Goal: Task Accomplishment & Management: Manage account settings

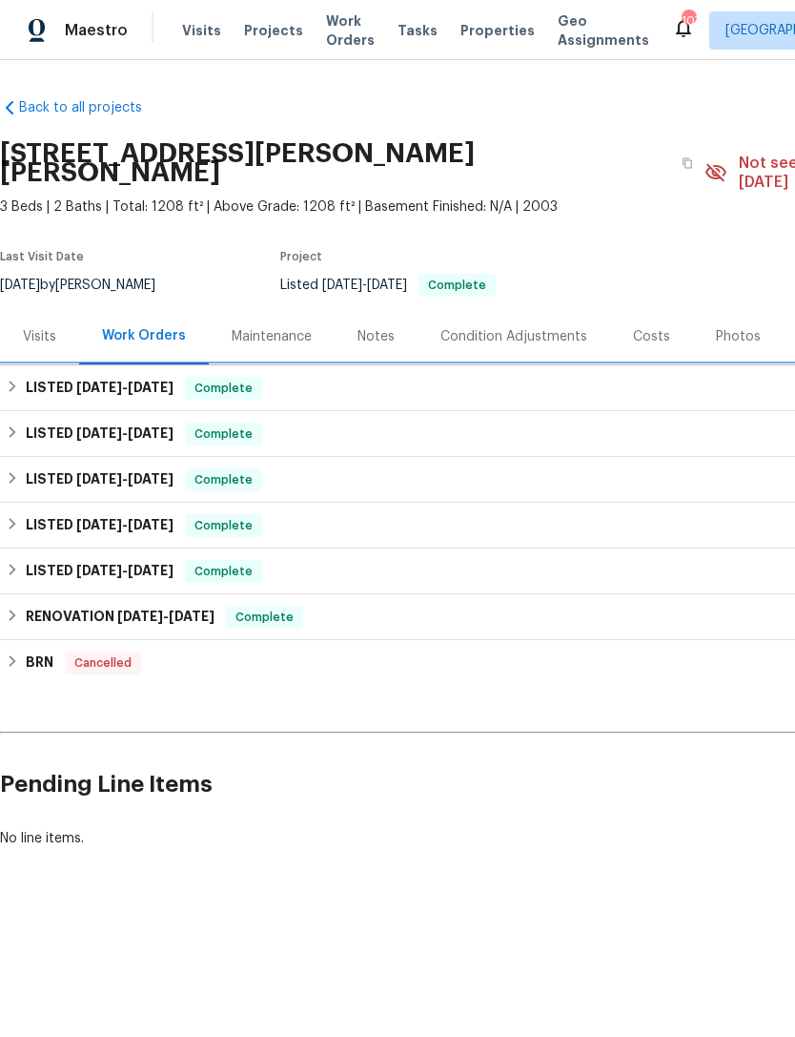
click at [78, 381] on span "[DATE]" at bounding box center [99, 387] width 46 height 13
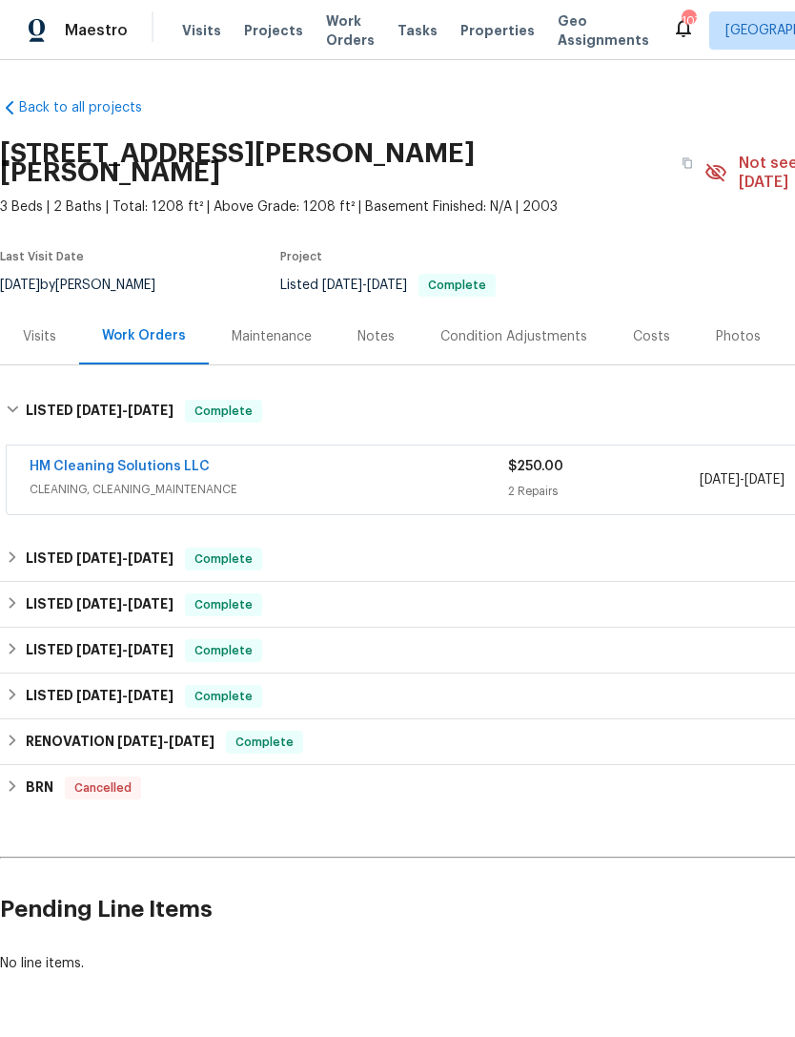
click at [162, 460] on link "HM Cleaning Solutions LLC" at bounding box center [120, 466] width 180 height 13
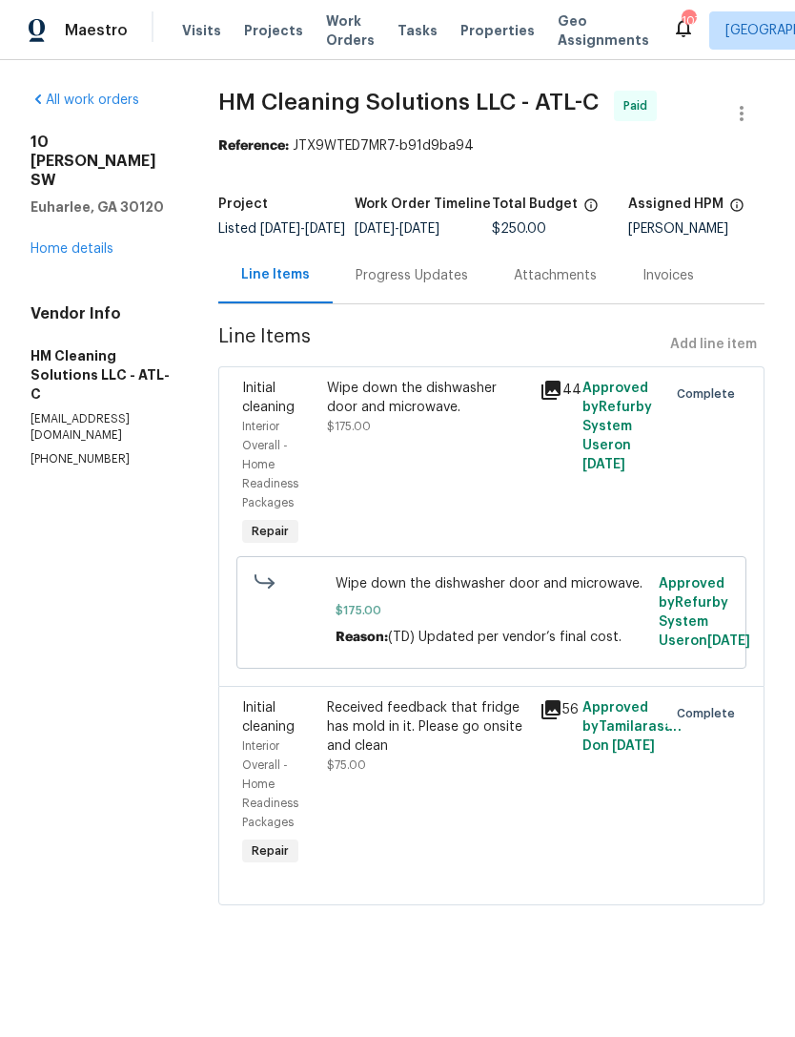
click at [92, 242] on link "Home details" at bounding box center [72, 248] width 83 height 13
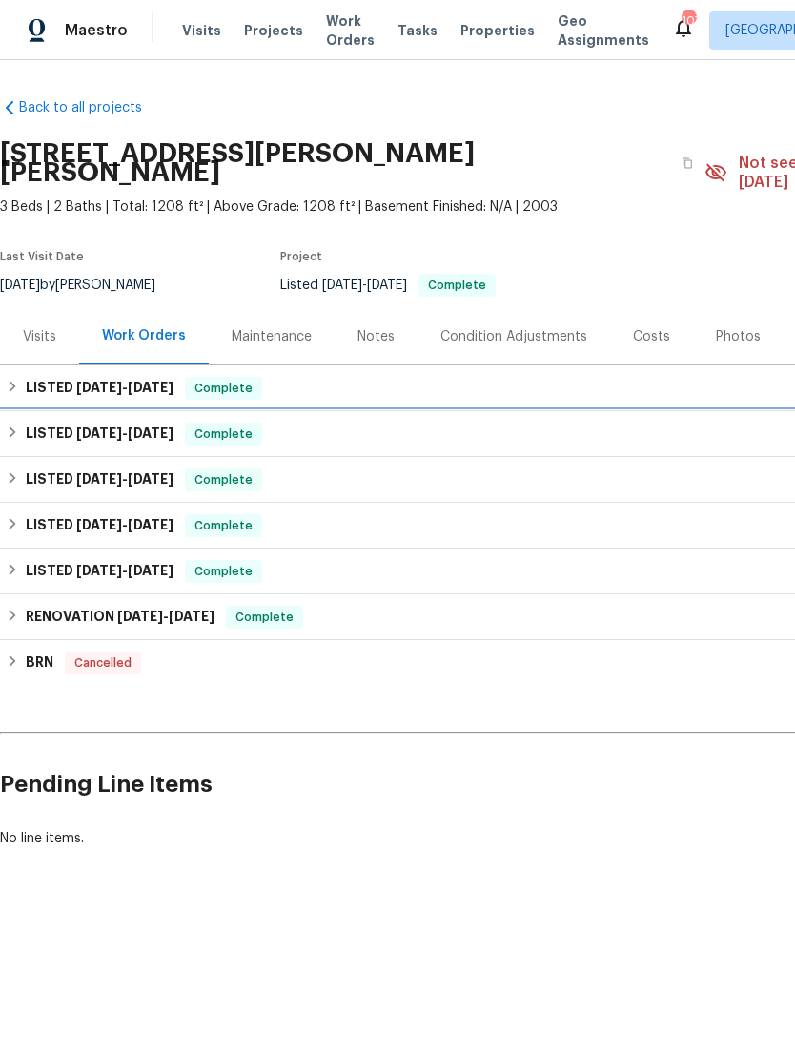
click at [132, 426] on span "[DATE] - [DATE]" at bounding box center [124, 432] width 97 height 13
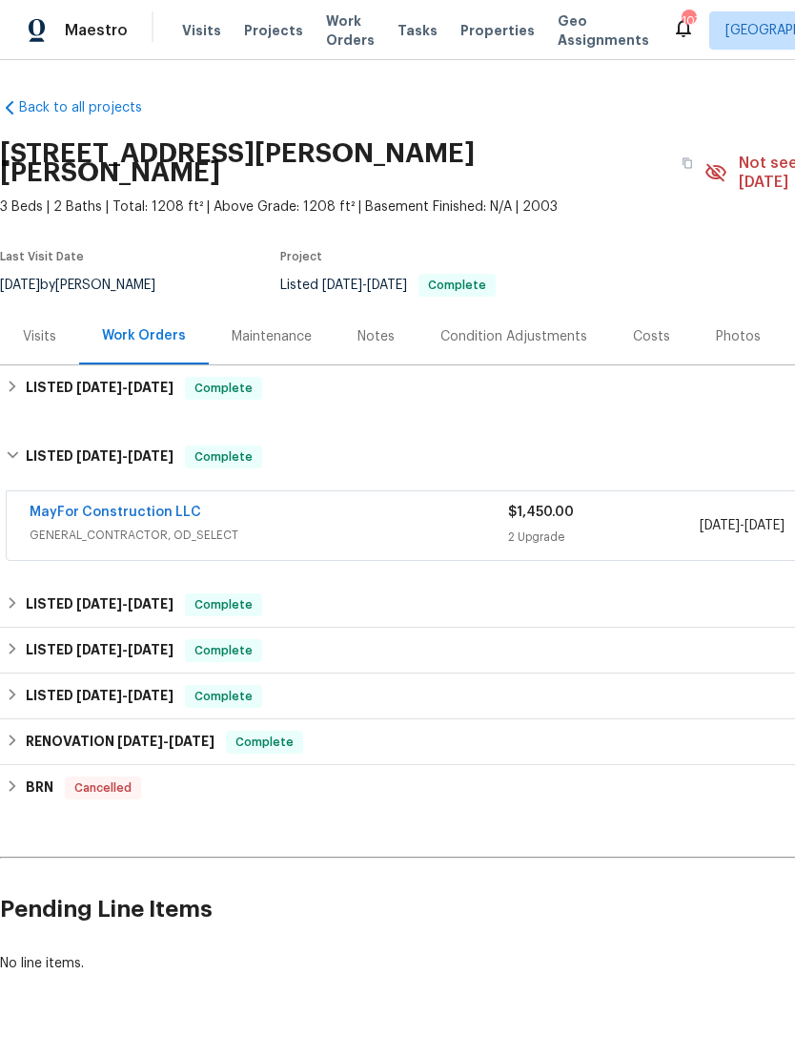
click at [269, 526] on span "GENERAL_CONTRACTOR, OD_SELECT" at bounding box center [269, 535] width 479 height 19
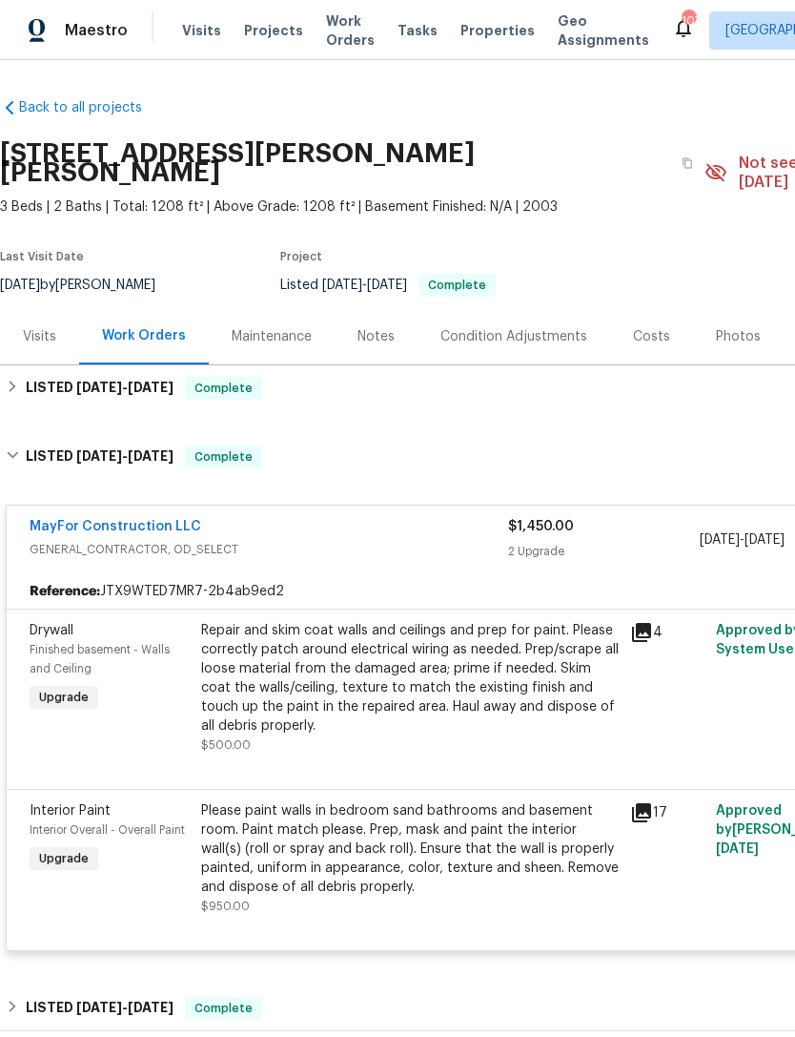
click at [284, 517] on div "MayFor Construction LLC" at bounding box center [269, 528] width 479 height 23
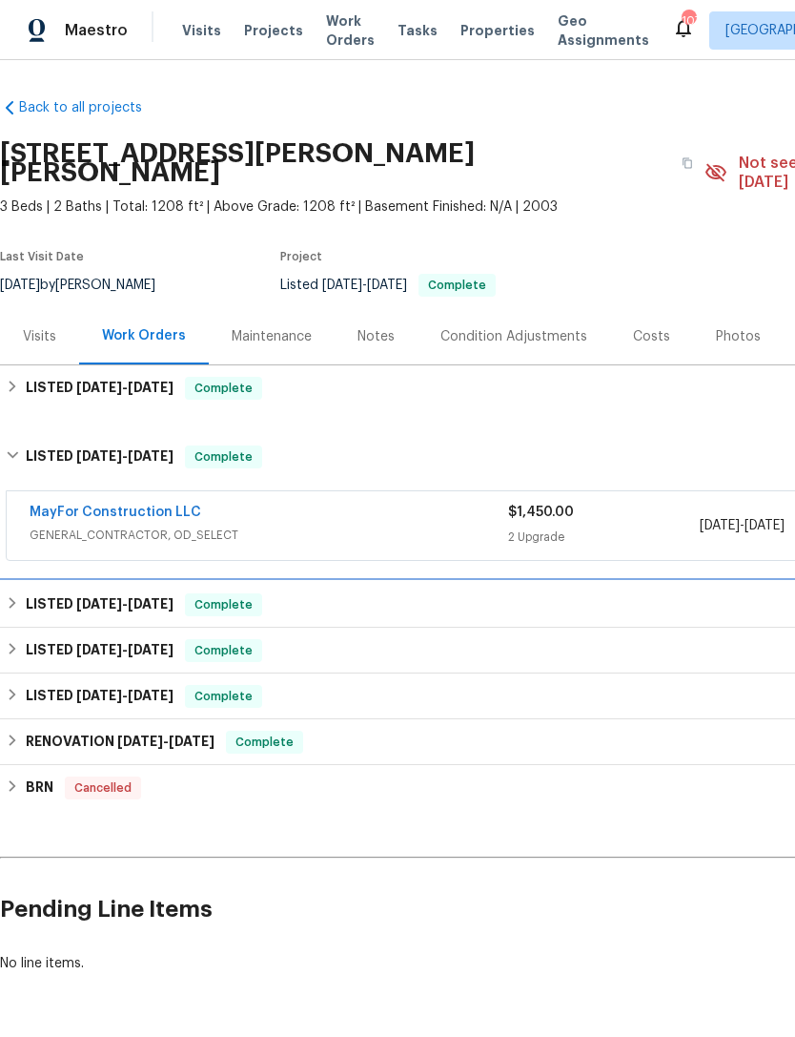
click at [200, 602] on div "LISTED [DATE] - [DATE] Complete" at bounding box center [539, 605] width 1078 height 46
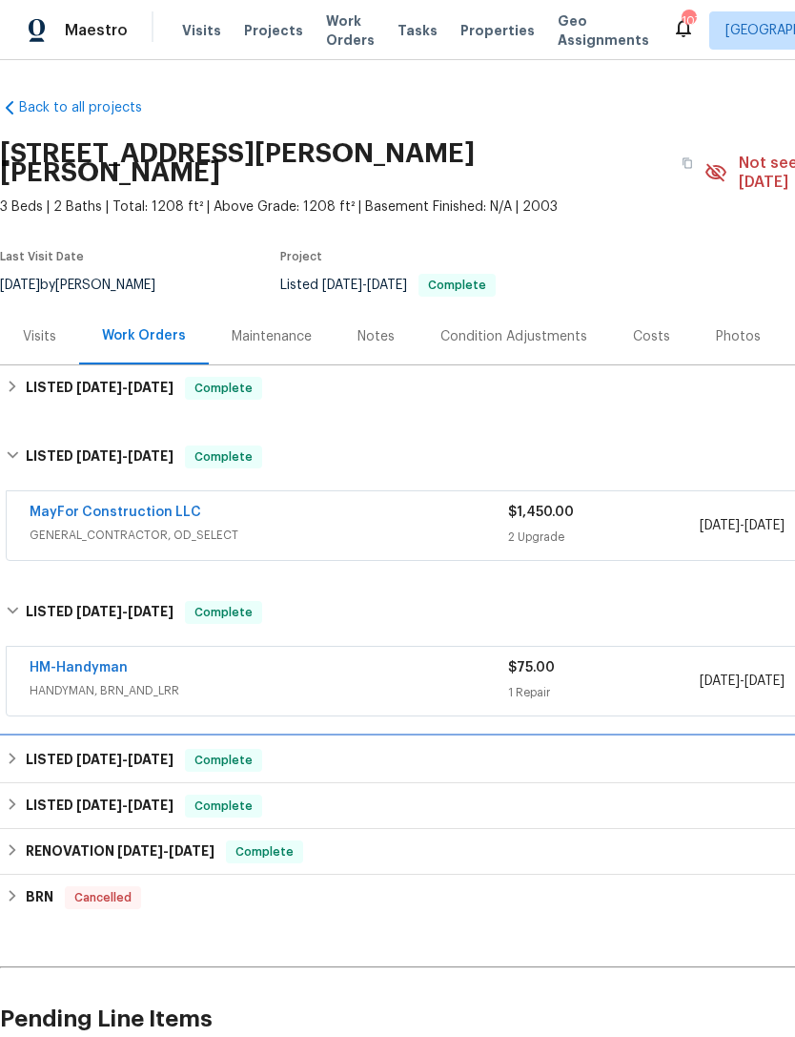
click at [364, 749] on div "LISTED [DATE] - [DATE] Complete" at bounding box center [539, 760] width 1066 height 23
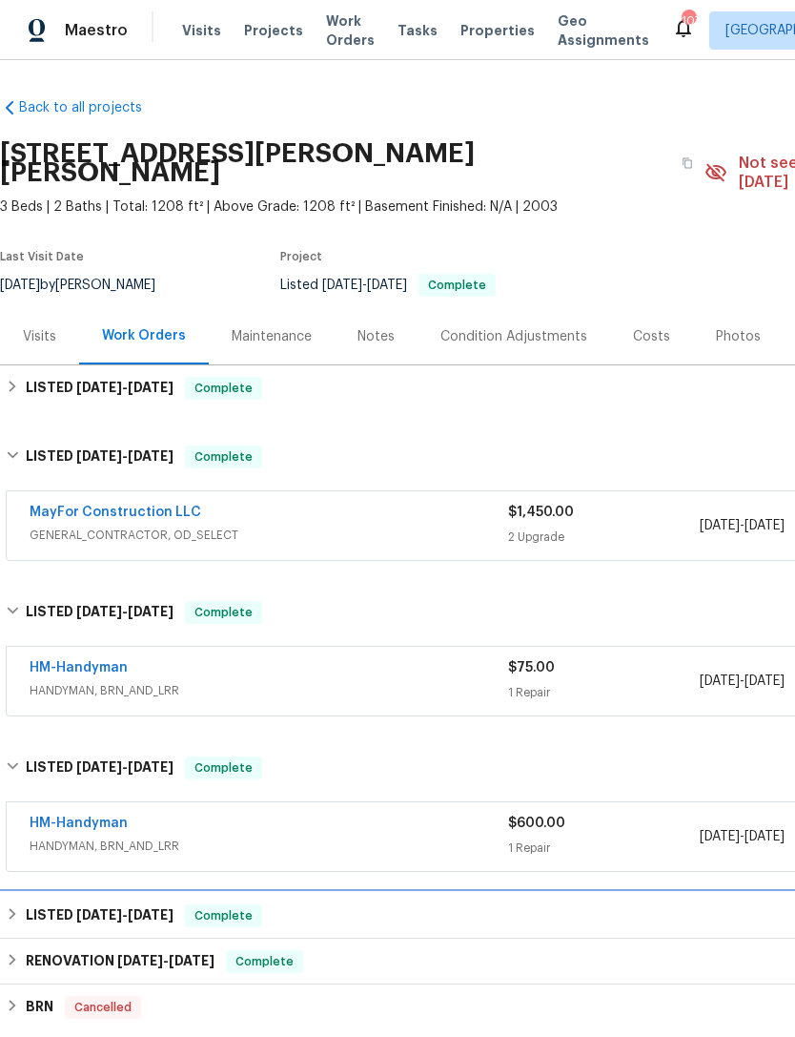
click at [327, 904] on div "LISTED [DATE] - [DATE] Complete" at bounding box center [539, 915] width 1066 height 23
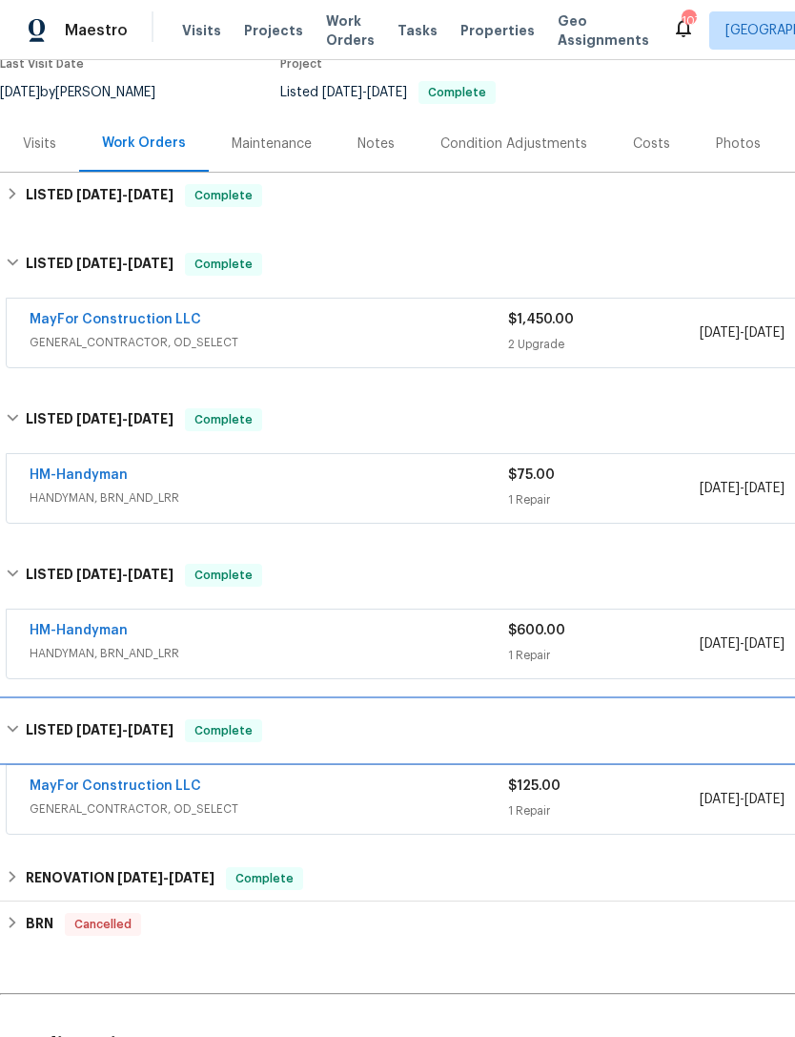
scroll to position [193, 0]
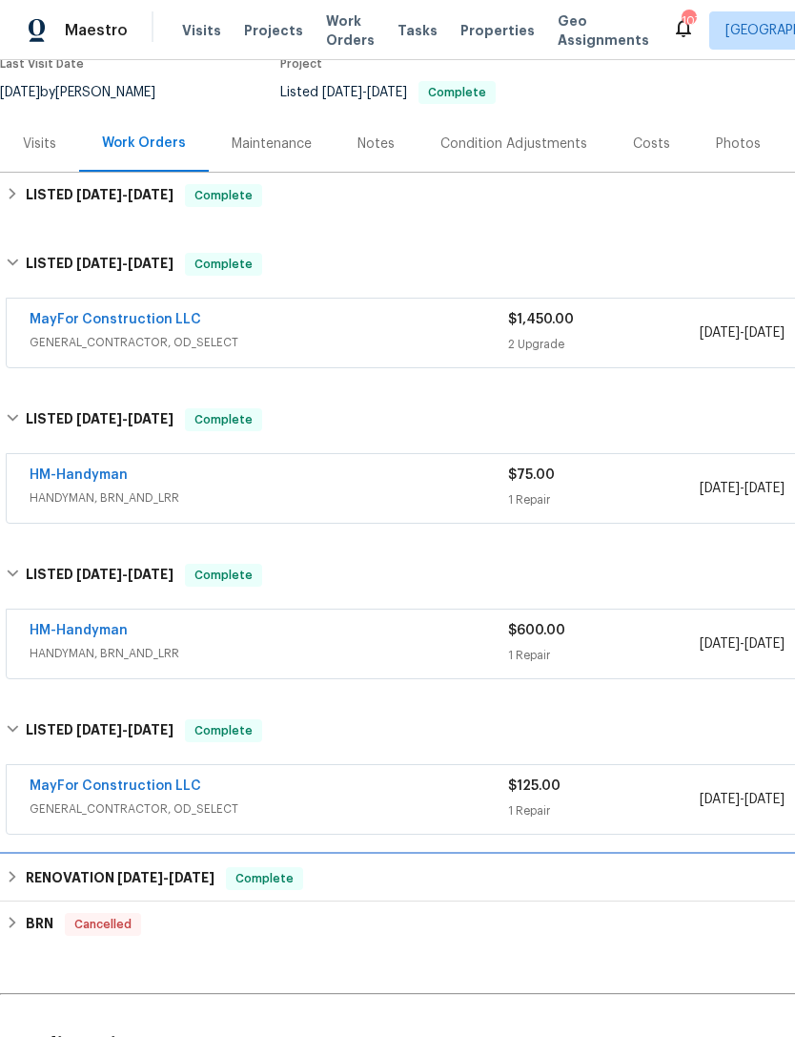
click at [361, 877] on div "RENOVATION [DATE] - [DATE] Complete" at bounding box center [539, 879] width 1078 height 46
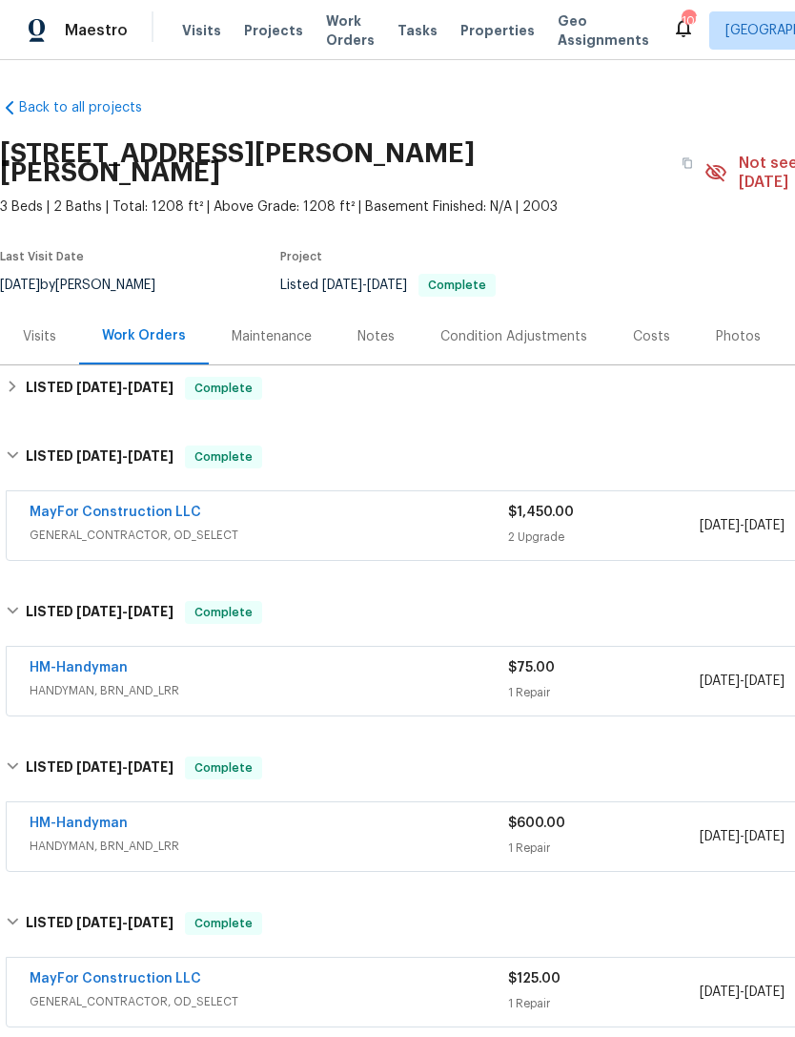
scroll to position [0, 0]
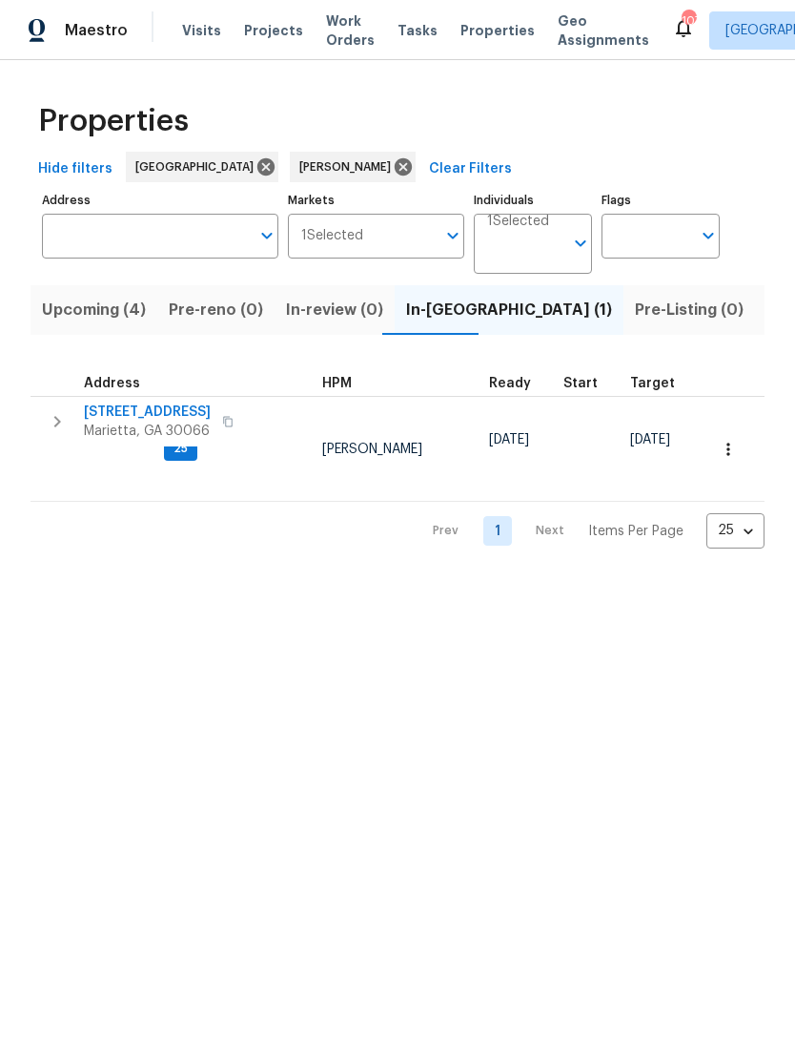
scroll to position [4, 169]
click at [767, 318] on span "Listed (15)" at bounding box center [806, 310] width 78 height 27
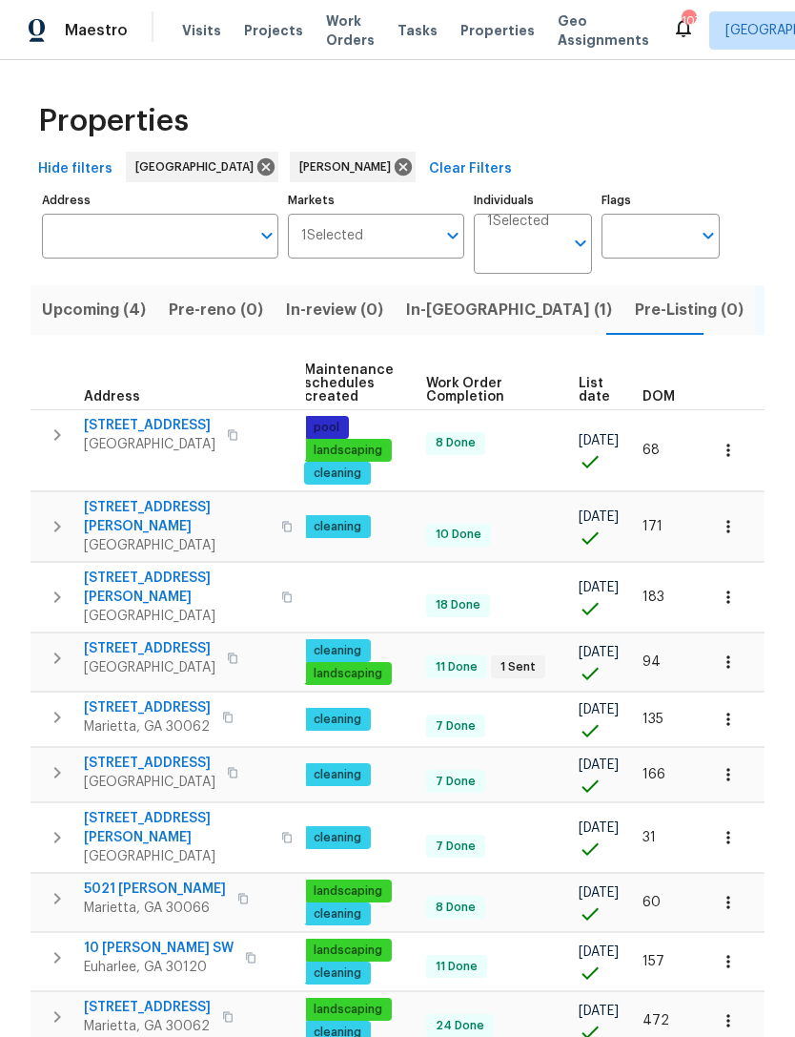
click at [444, 317] on span "In-reno (1)" at bounding box center [509, 310] width 206 height 27
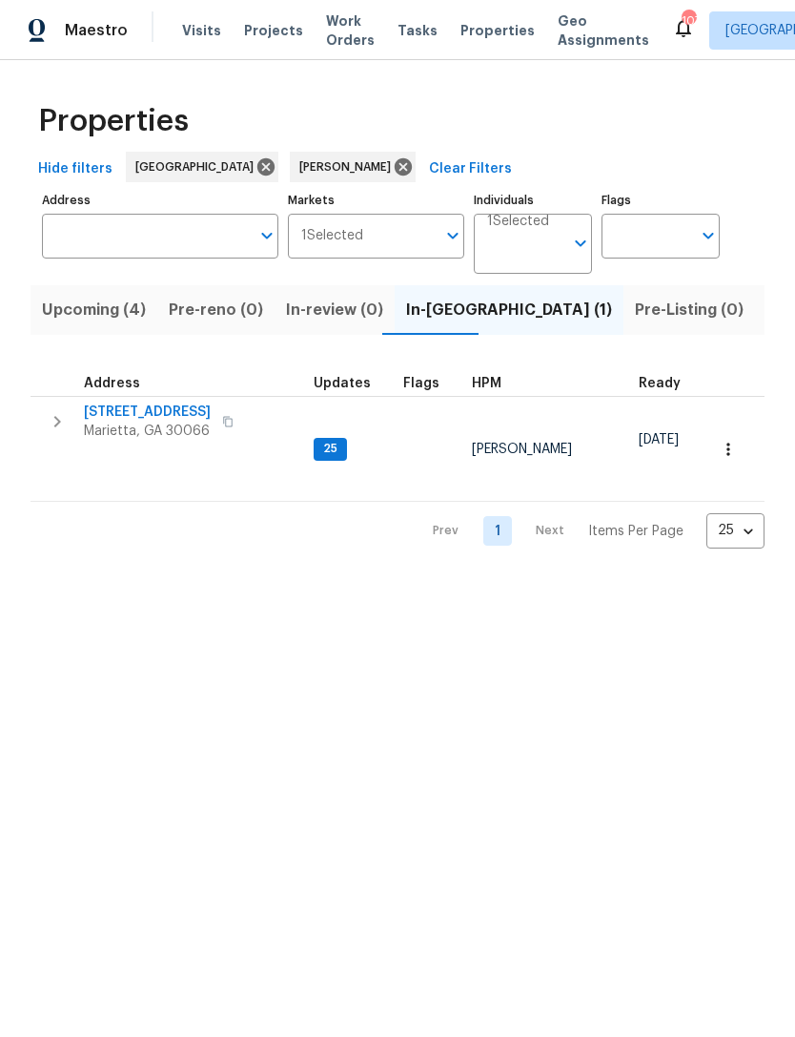
click at [165, 415] on span "692 Suholden Cir" at bounding box center [147, 412] width 127 height 19
click at [767, 306] on span "Listed (15)" at bounding box center [806, 310] width 78 height 27
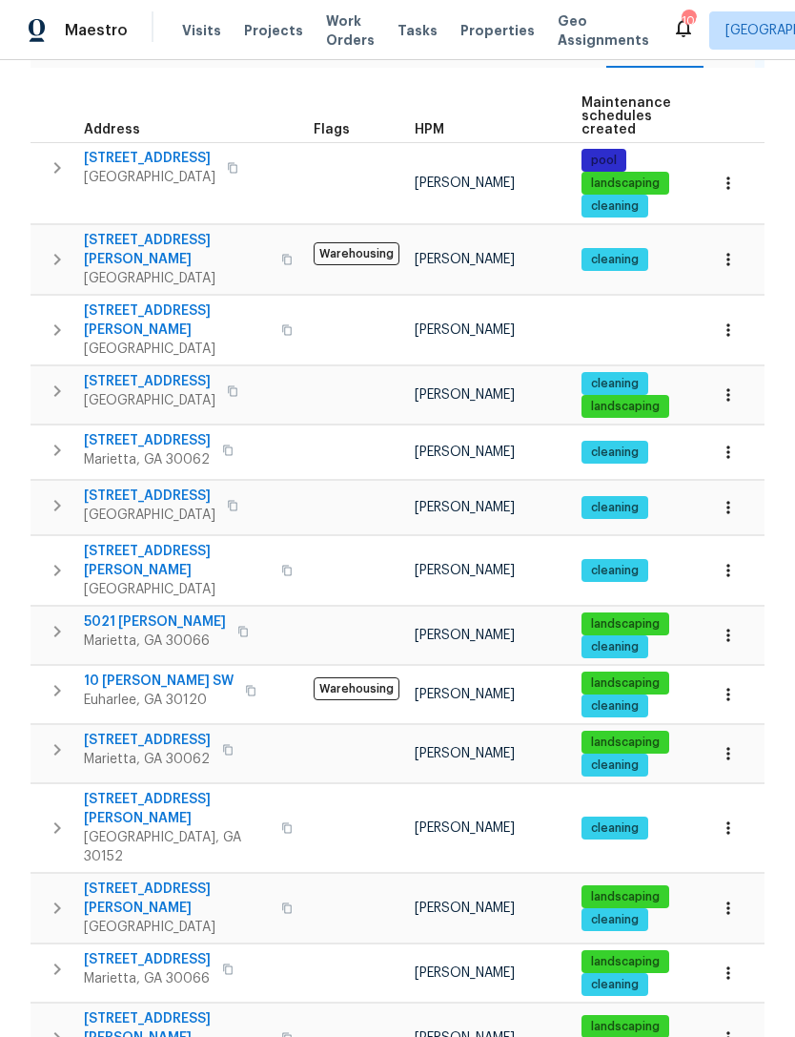
scroll to position [250, 0]
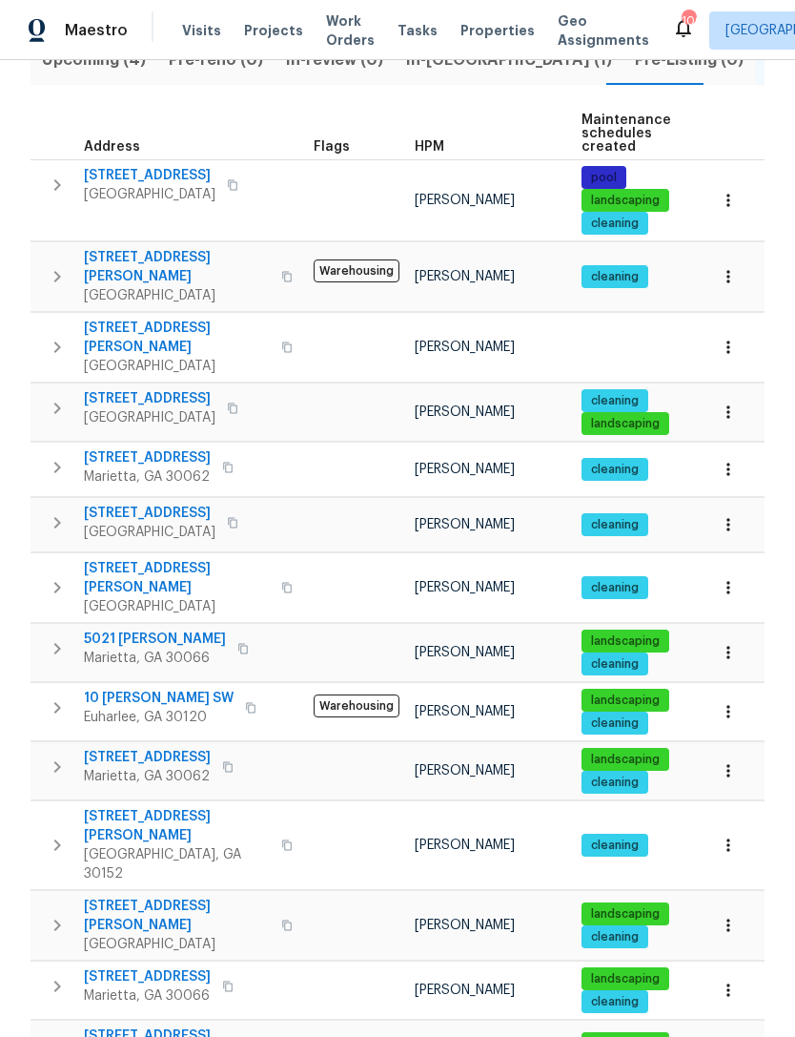
click at [164, 255] on span "59 Middlebrook Dr" at bounding box center [177, 267] width 186 height 38
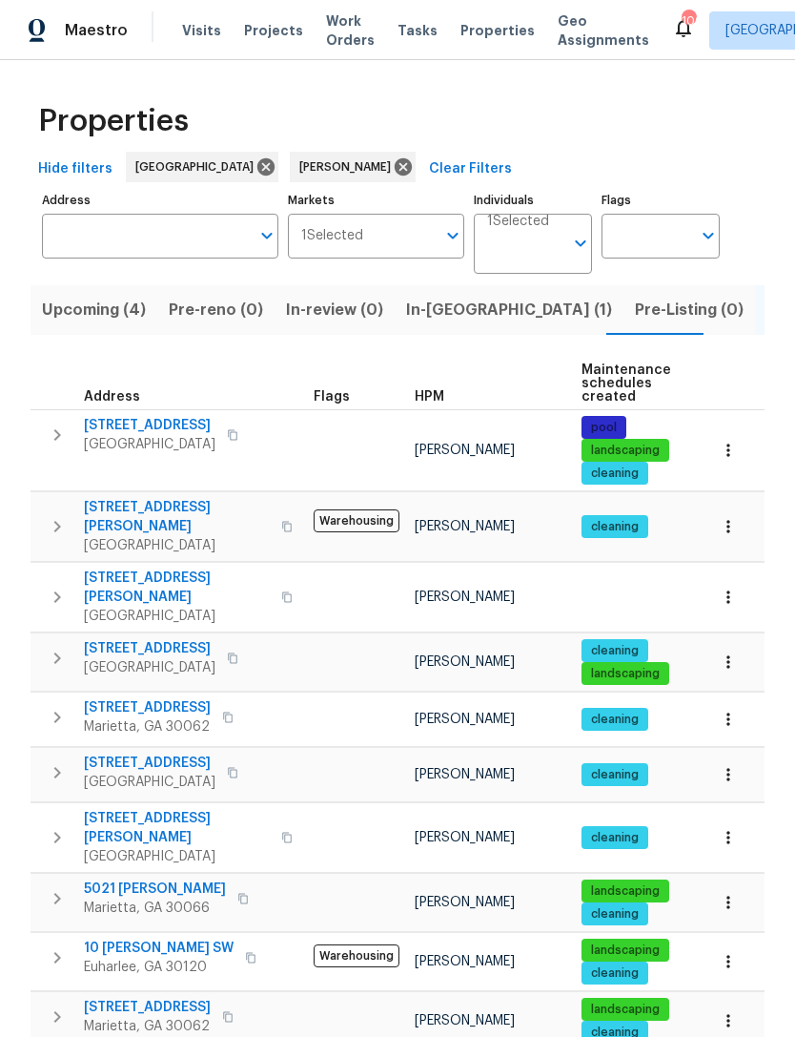
scroll to position [0, 0]
click at [434, 314] on span "In-reno (1)" at bounding box center [509, 310] width 206 height 27
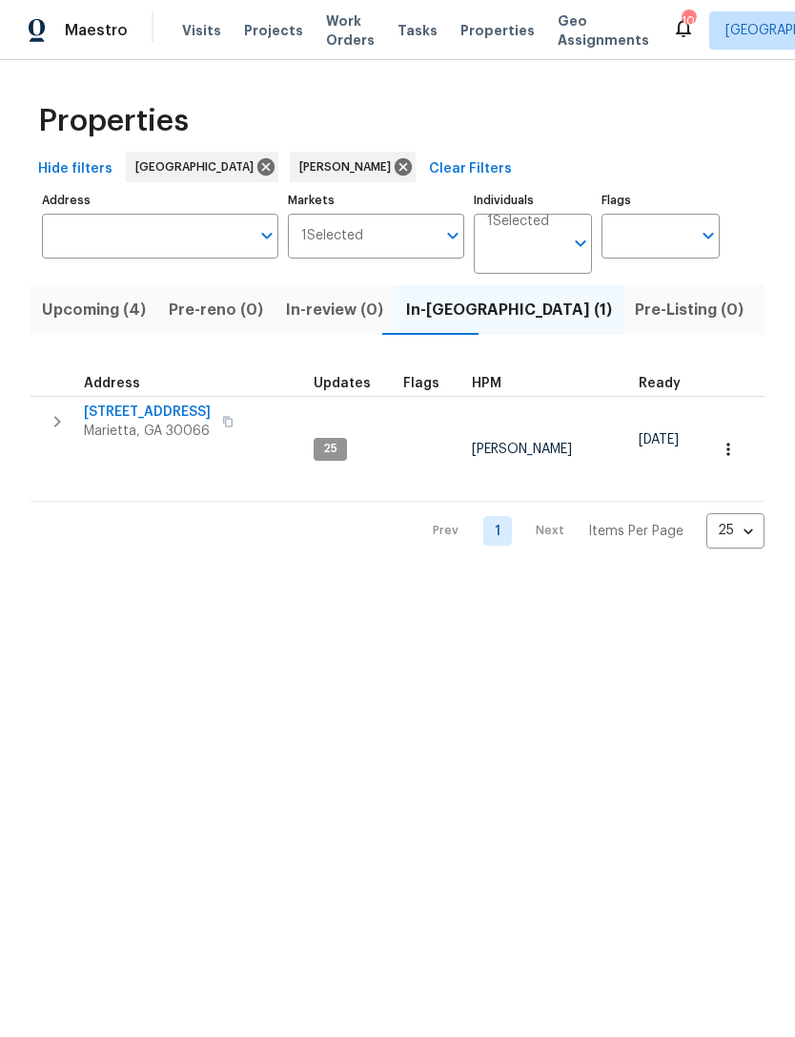
click at [84, 317] on span "Upcoming (4)" at bounding box center [94, 310] width 104 height 27
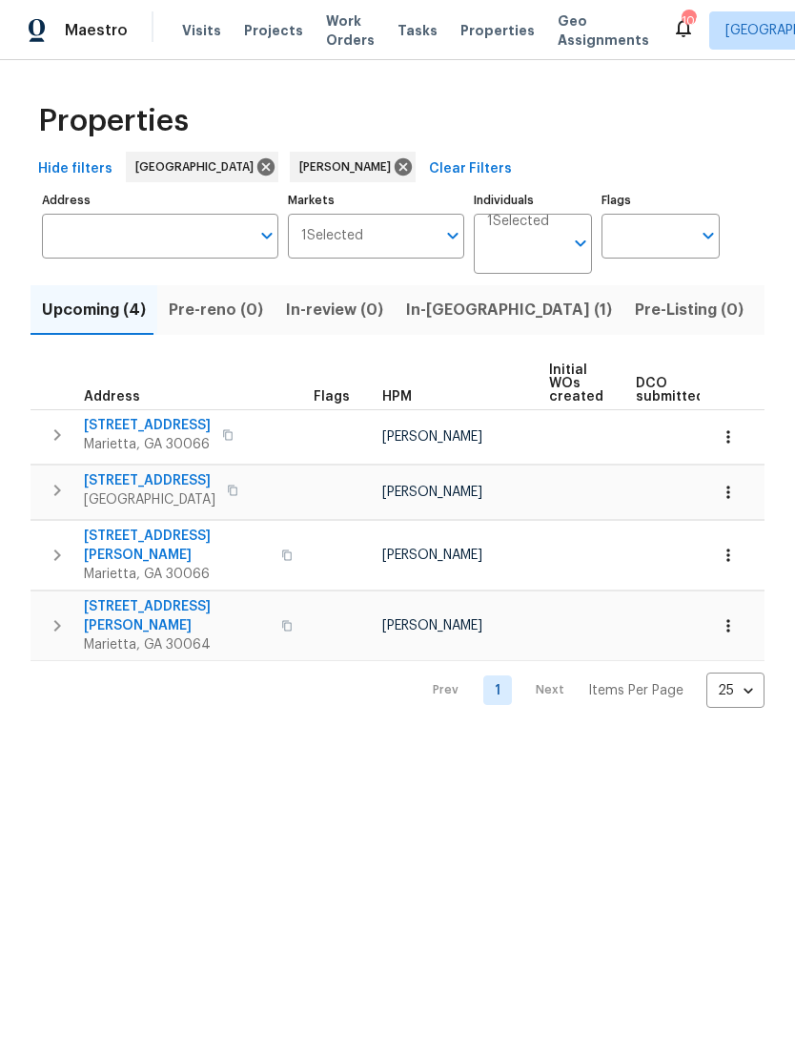
click at [430, 308] on span "In-reno (1)" at bounding box center [509, 310] width 206 height 27
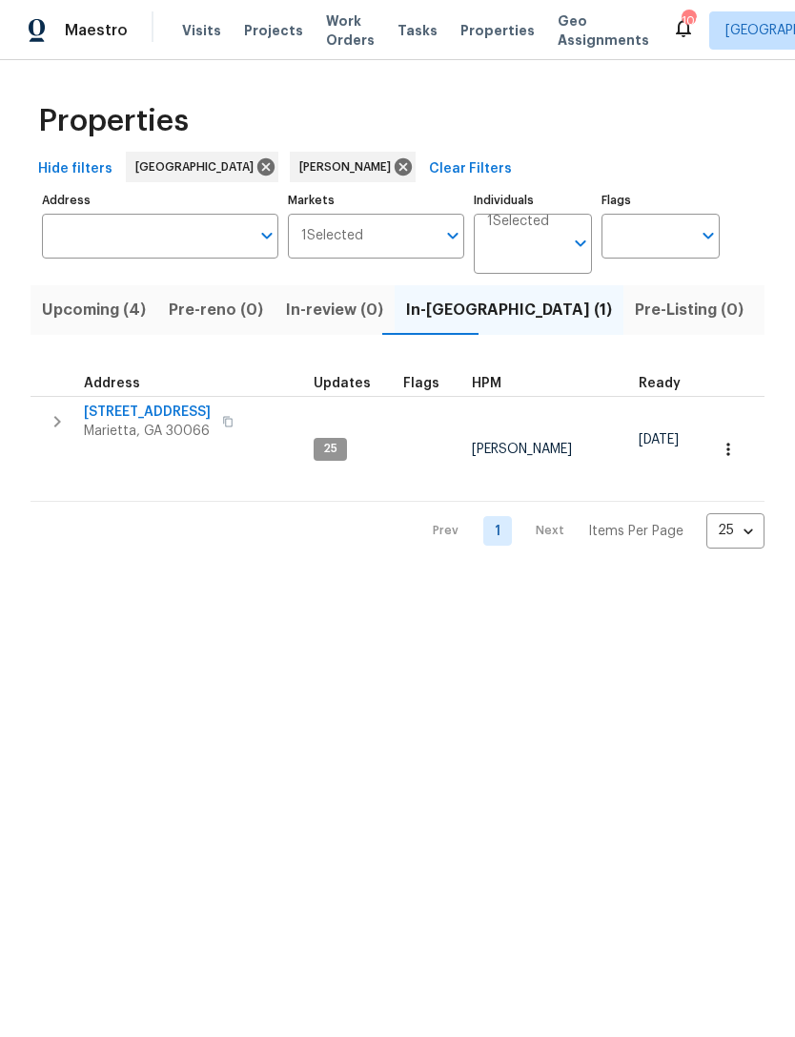
click at [767, 307] on span "Listed (15)" at bounding box center [806, 310] width 78 height 27
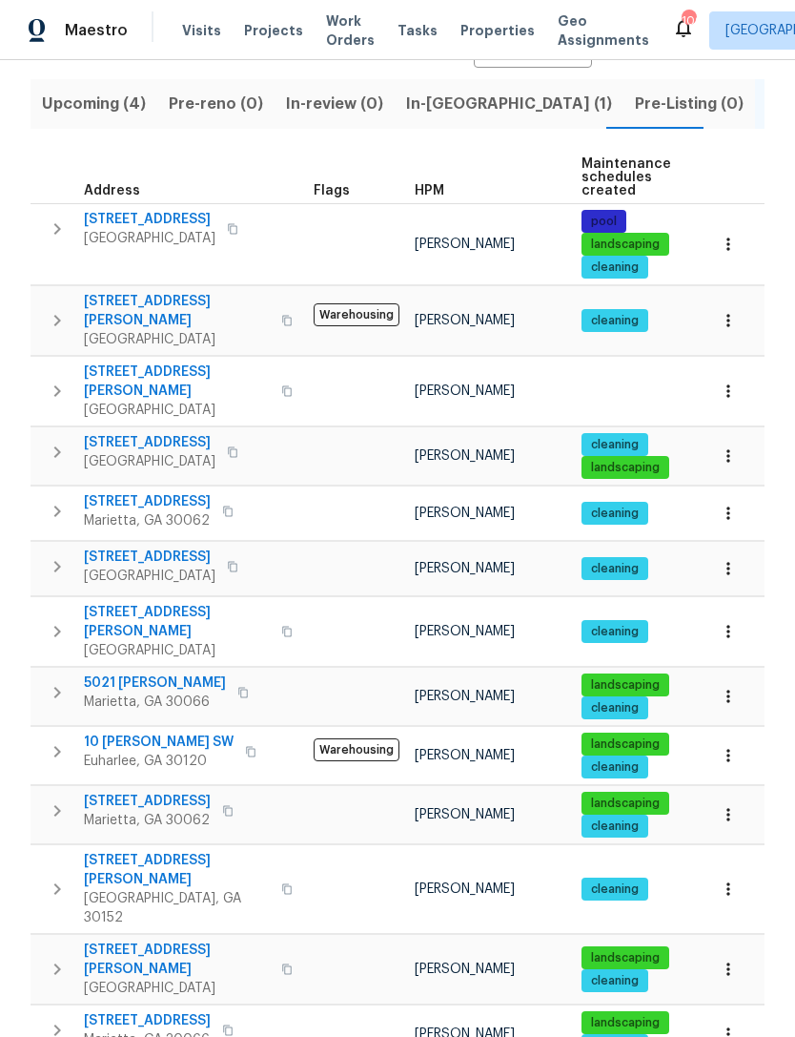
scroll to position [218, 0]
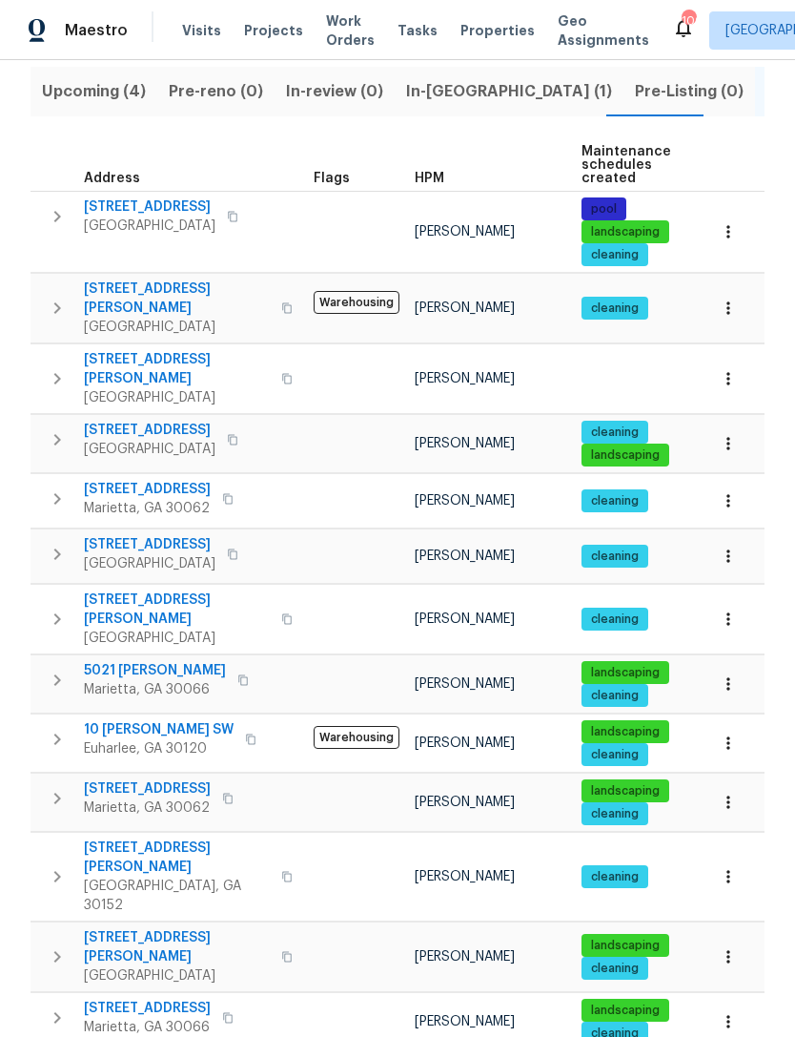
click at [728, 737] on icon "button" at bounding box center [728, 743] width 3 height 12
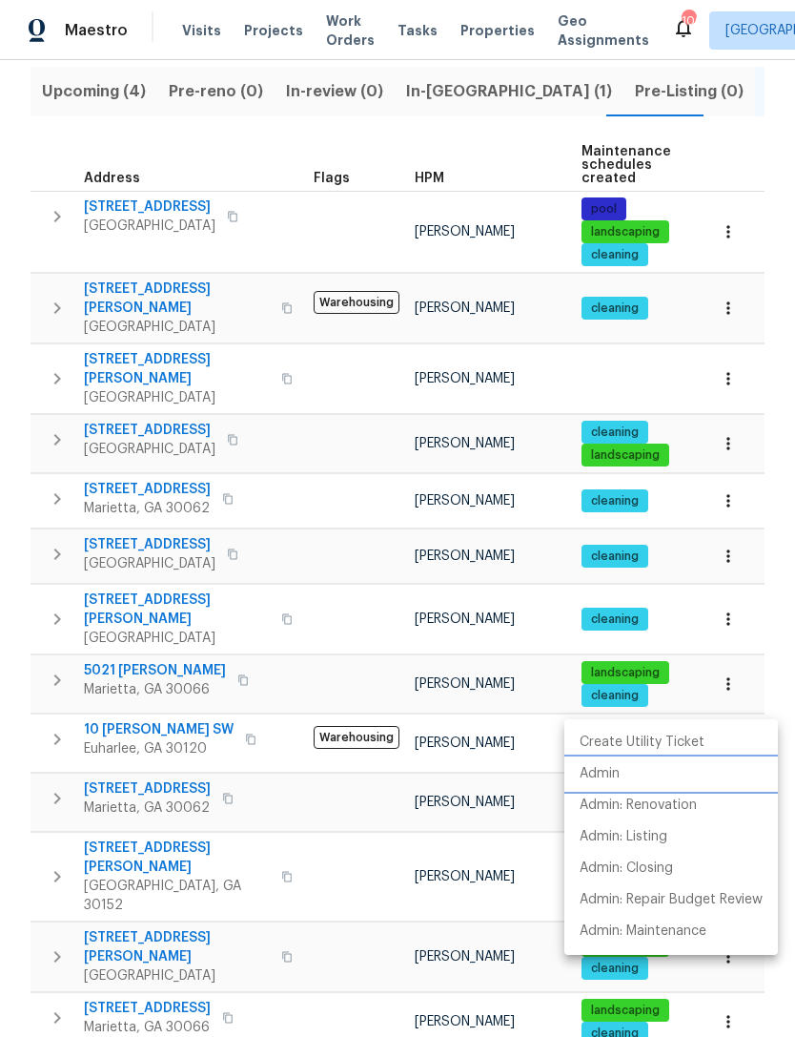
click at [609, 771] on p "Admin" at bounding box center [600, 774] width 40 height 20
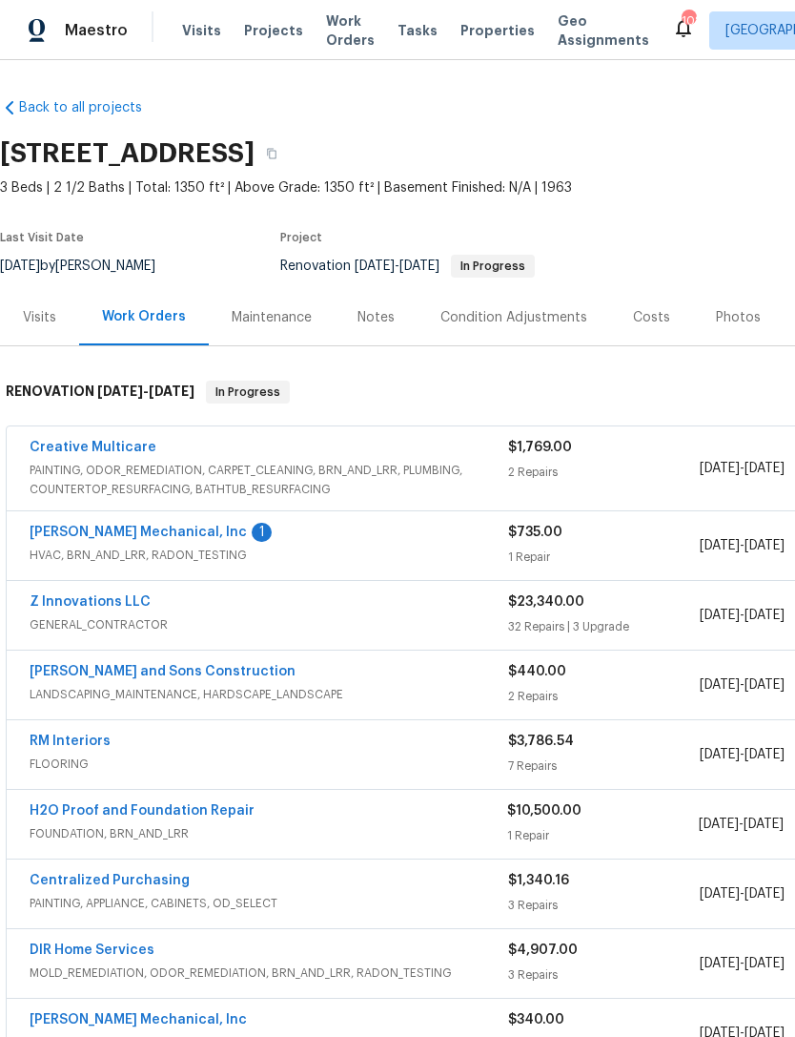
click at [142, 537] on link "JH Martin Mechanical, Inc" at bounding box center [138, 532] width 217 height 13
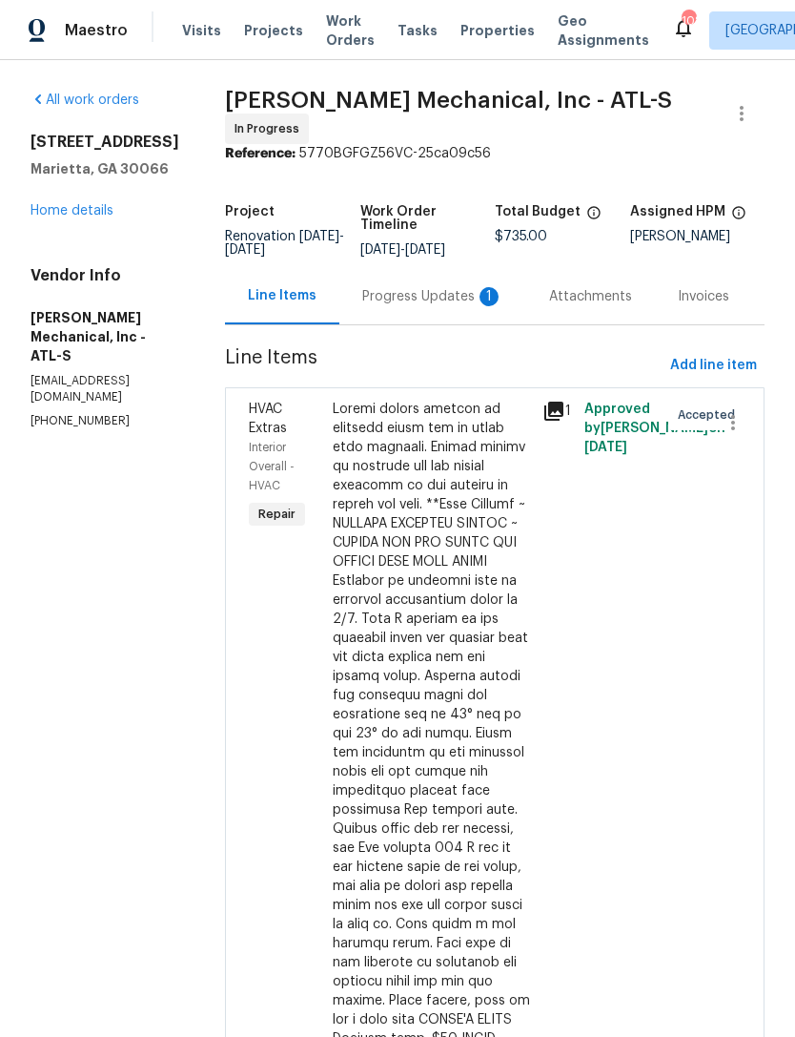
click at [439, 303] on div "Progress Updates 1" at bounding box center [432, 296] width 141 height 19
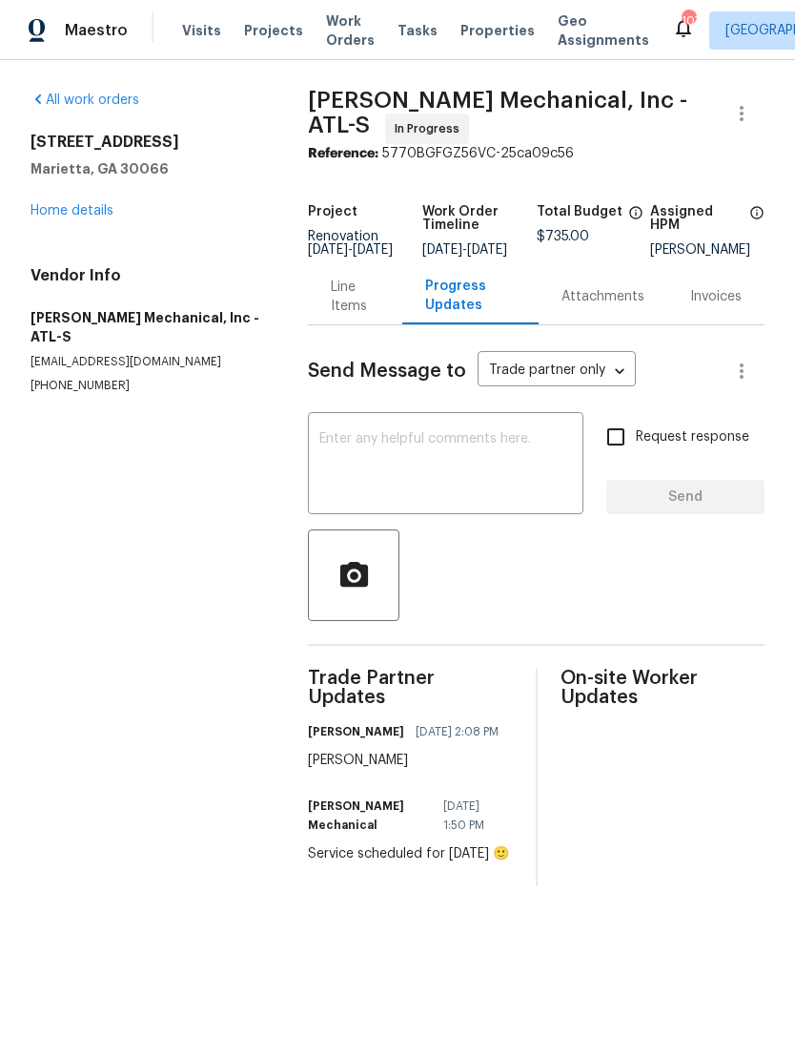
click at [90, 206] on link "Home details" at bounding box center [72, 210] width 83 height 13
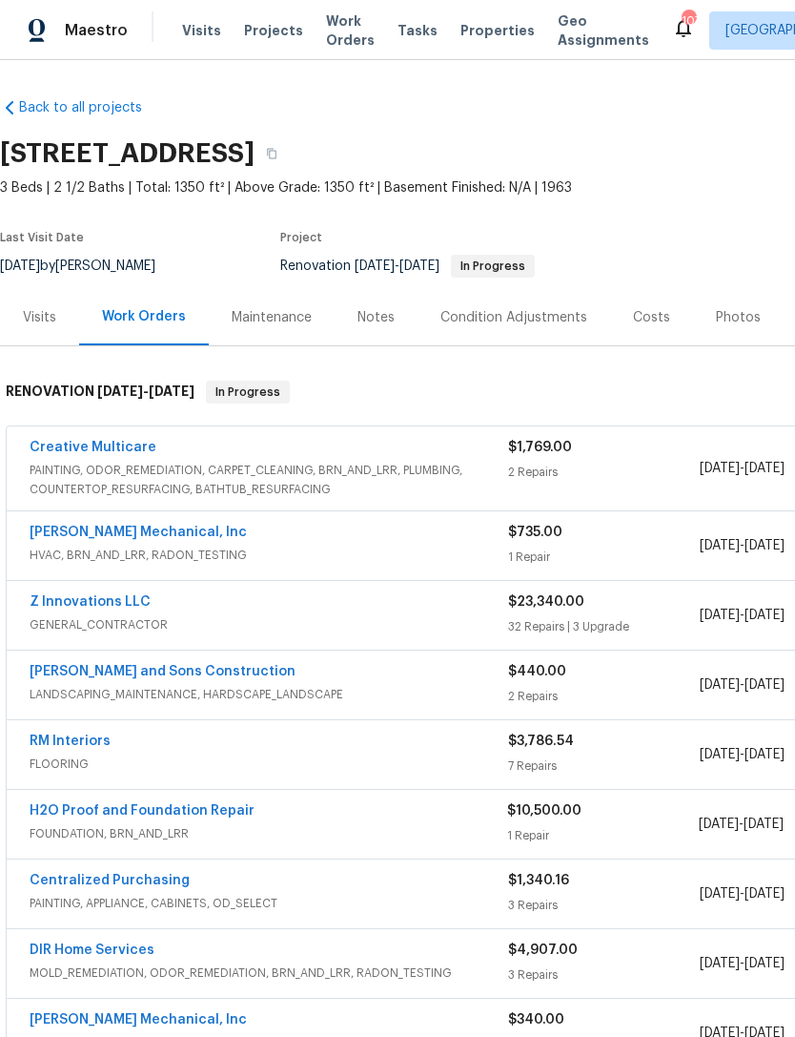
click at [383, 296] on div "Notes" at bounding box center [376, 317] width 83 height 56
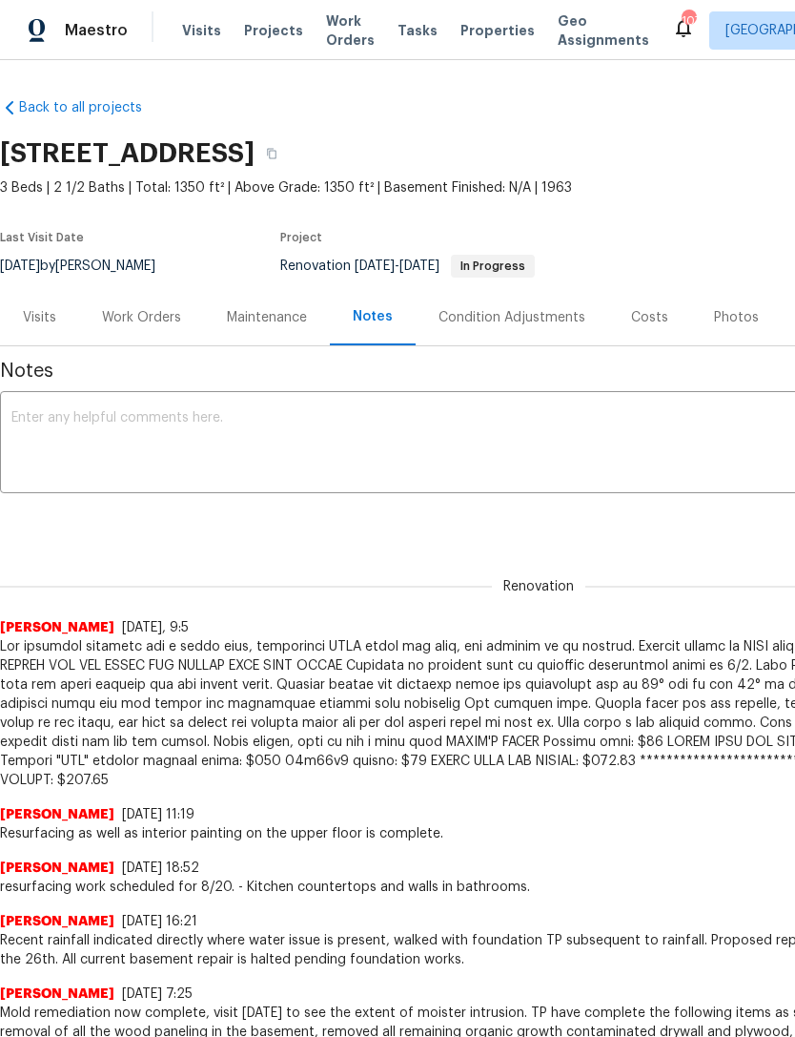
click at [29, 313] on div "Visits" at bounding box center [39, 317] width 33 height 19
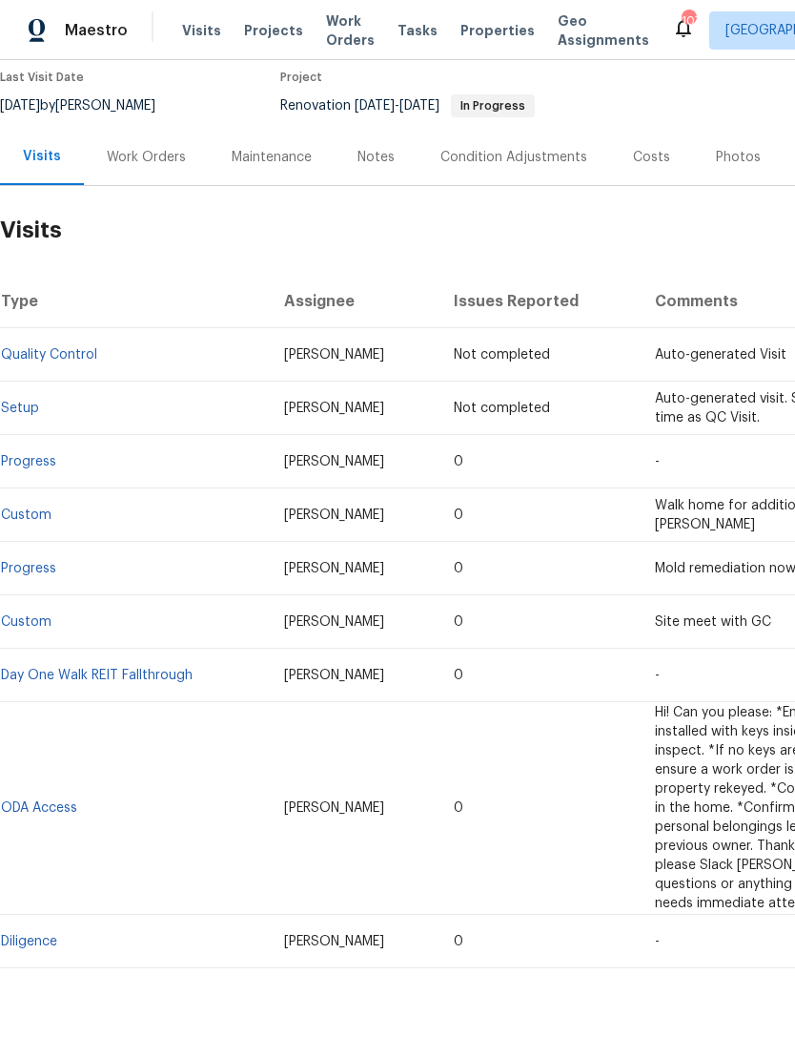
scroll to position [160, 0]
click at [208, 32] on span "Visits" at bounding box center [201, 30] width 39 height 19
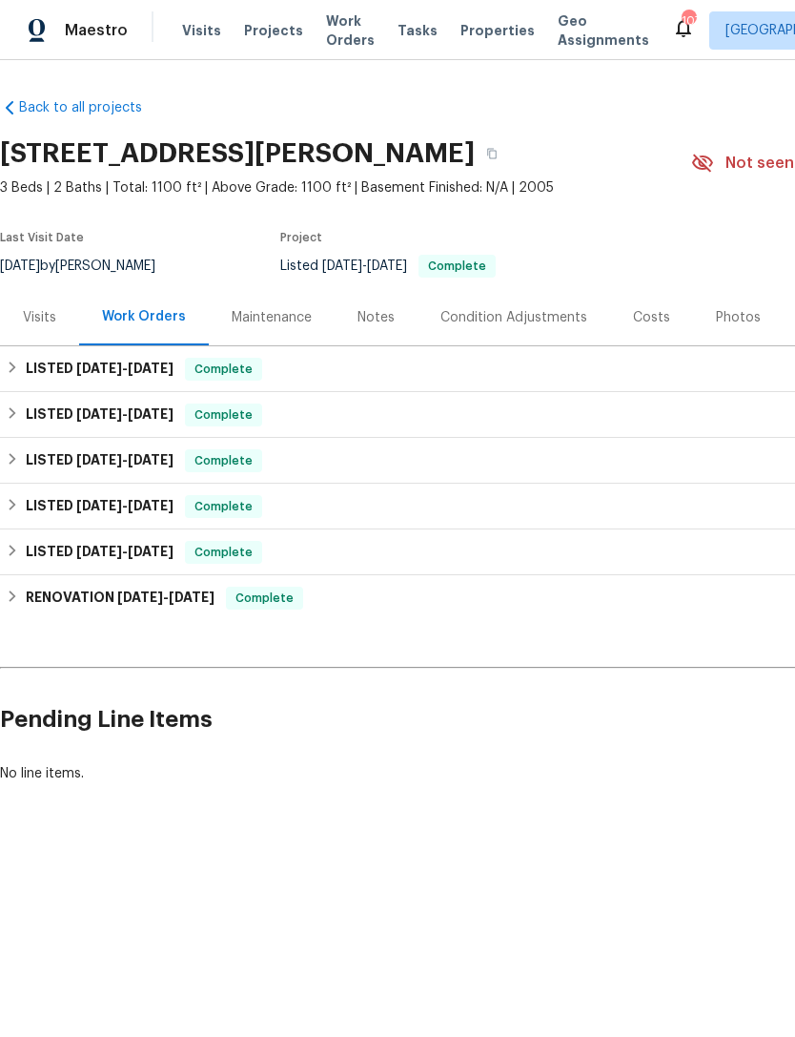
click at [40, 330] on div "Visits" at bounding box center [39, 317] width 79 height 56
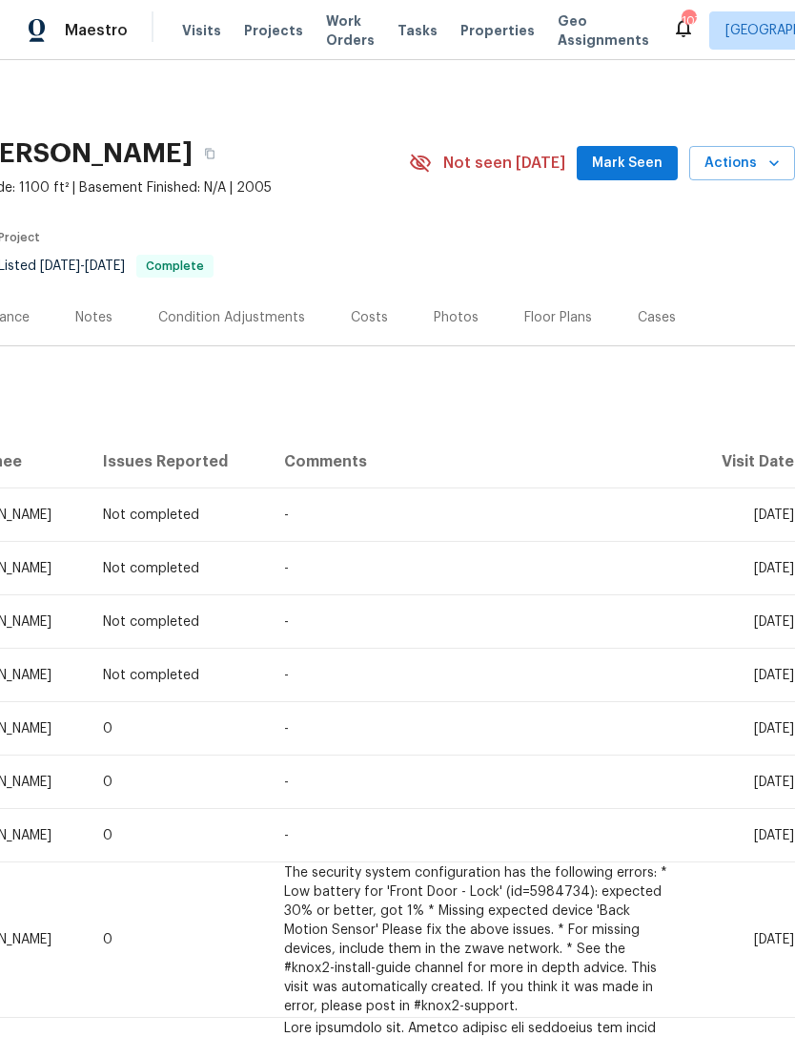
scroll to position [0, 282]
click at [631, 164] on span "Mark Seen" at bounding box center [627, 164] width 71 height 24
